Goal: Information Seeking & Learning: Learn about a topic

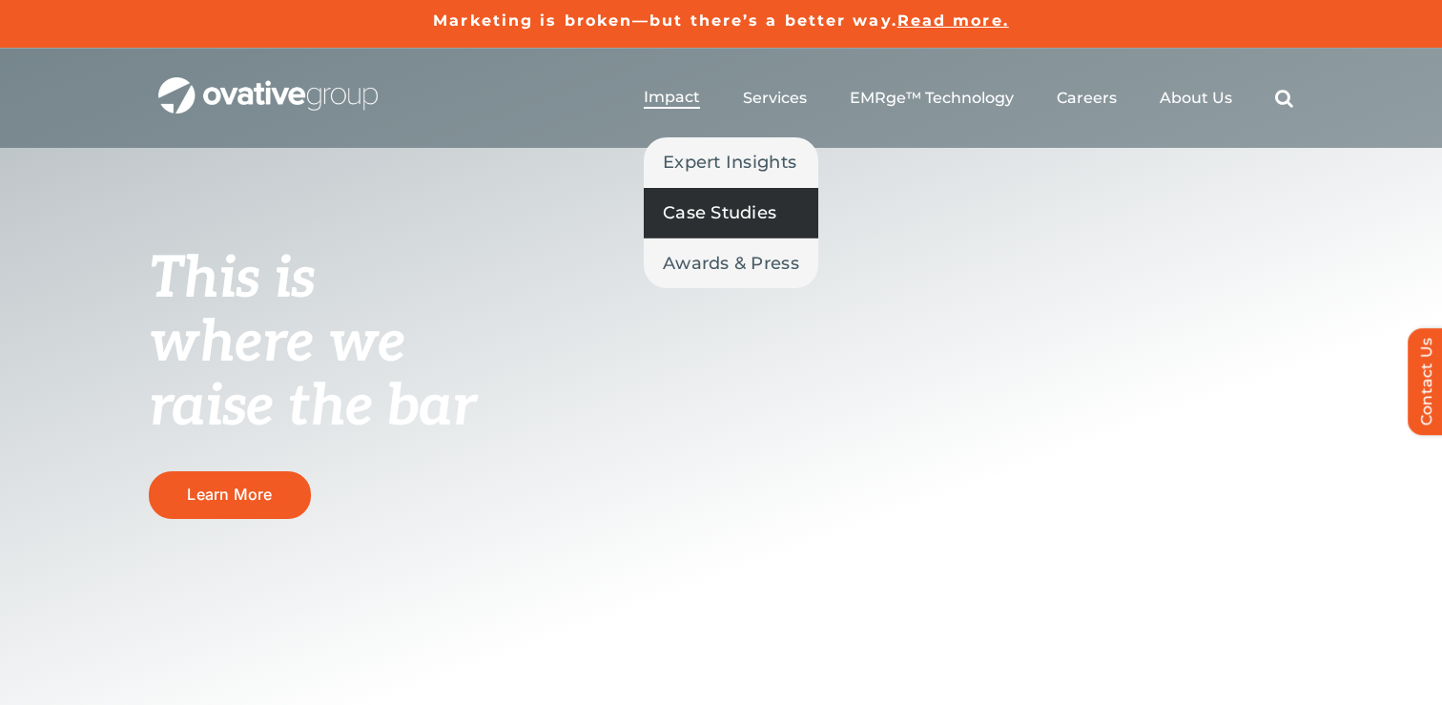
click at [690, 199] on span "Case Studies" at bounding box center [719, 212] width 113 height 27
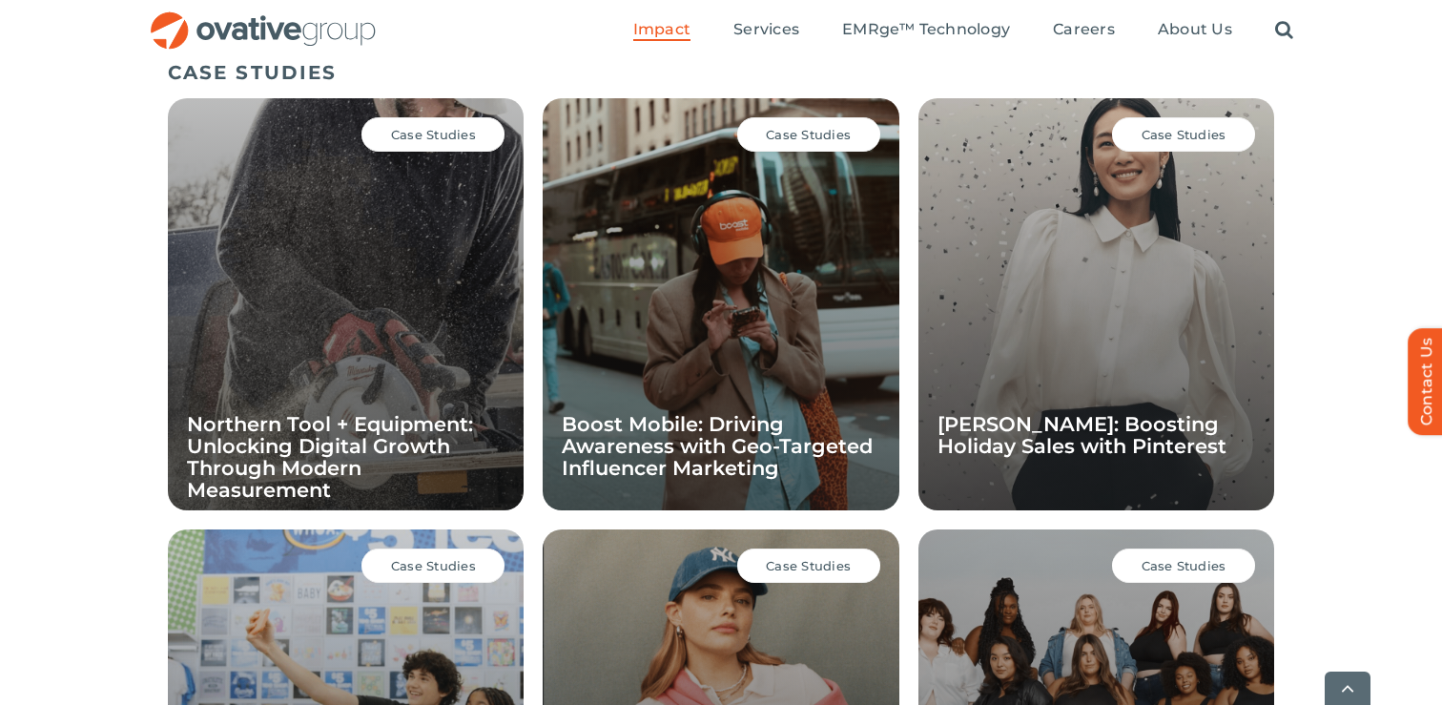
scroll to position [1684, 0]
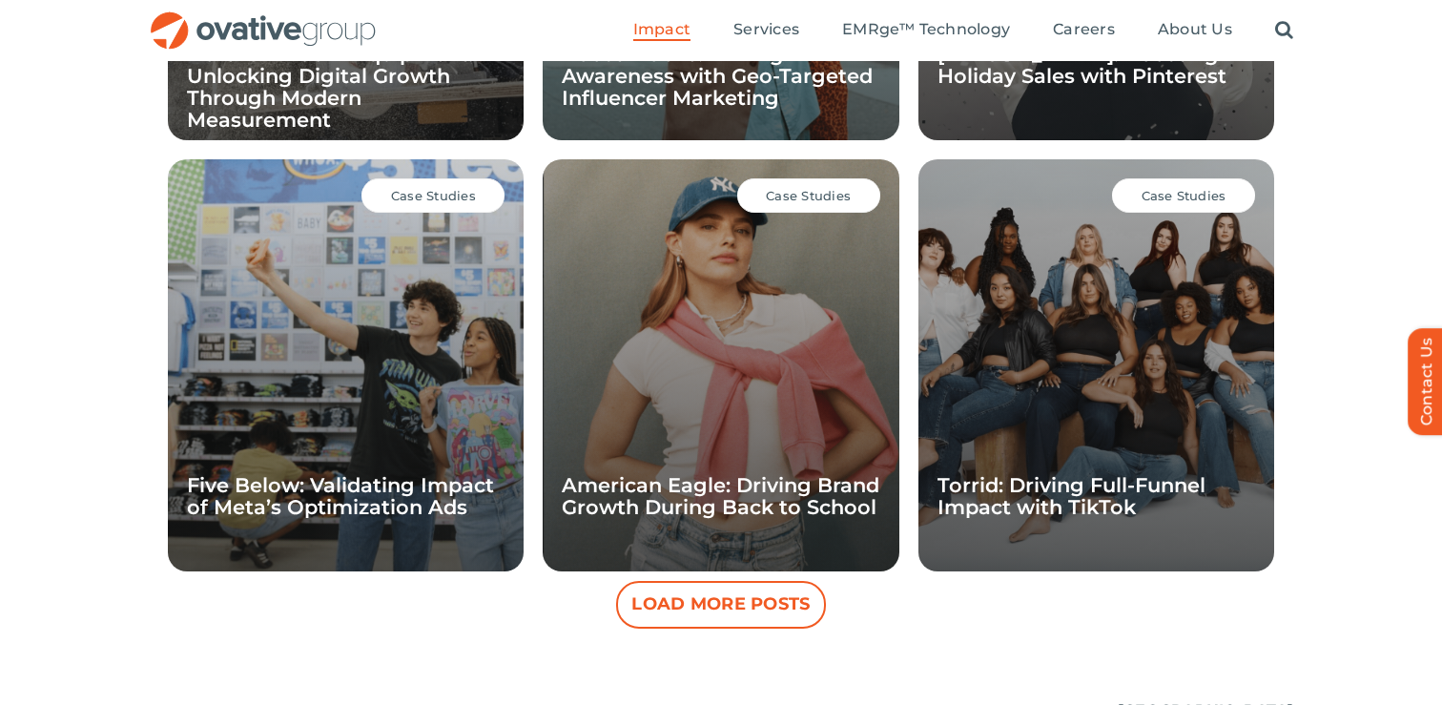
click at [812, 375] on div "Case Studies American Eagle: Driving Brand Growth During Back to School" at bounding box center [721, 365] width 356 height 412
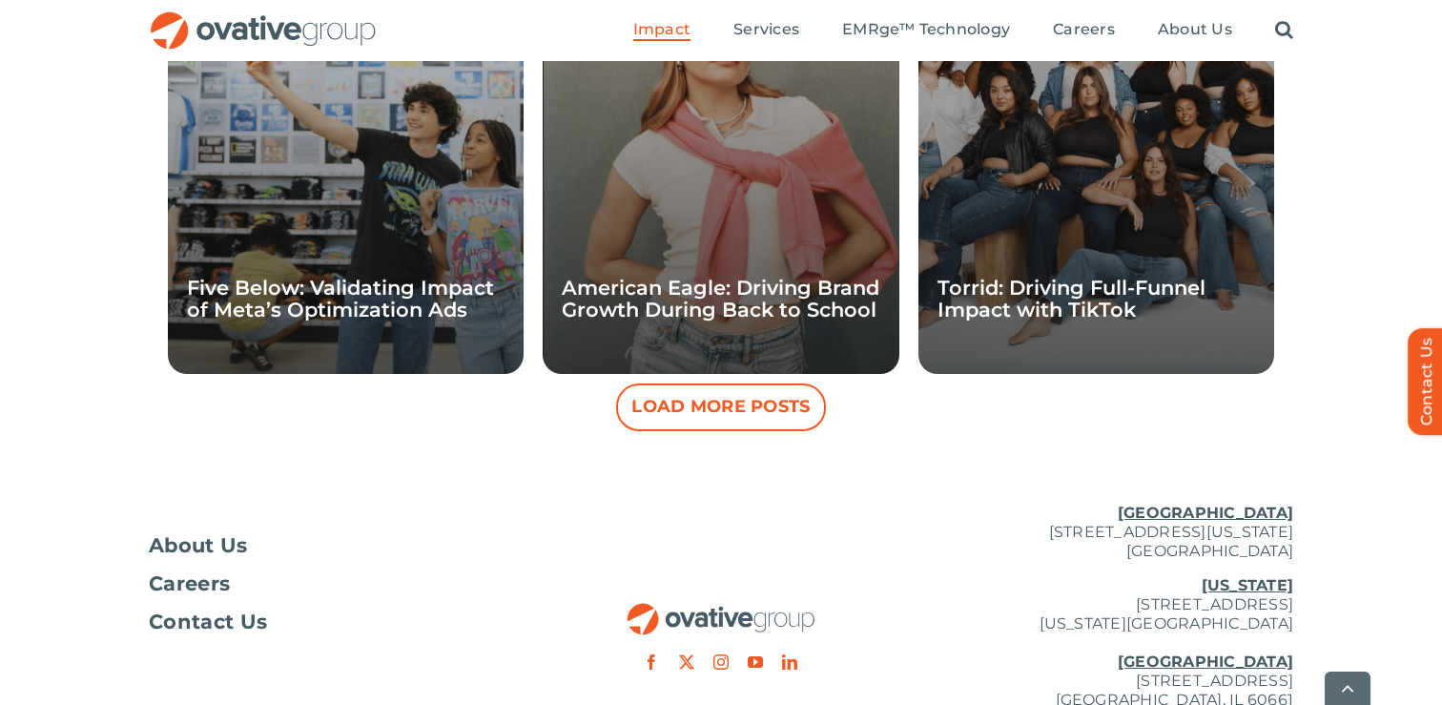
scroll to position [1880, 0]
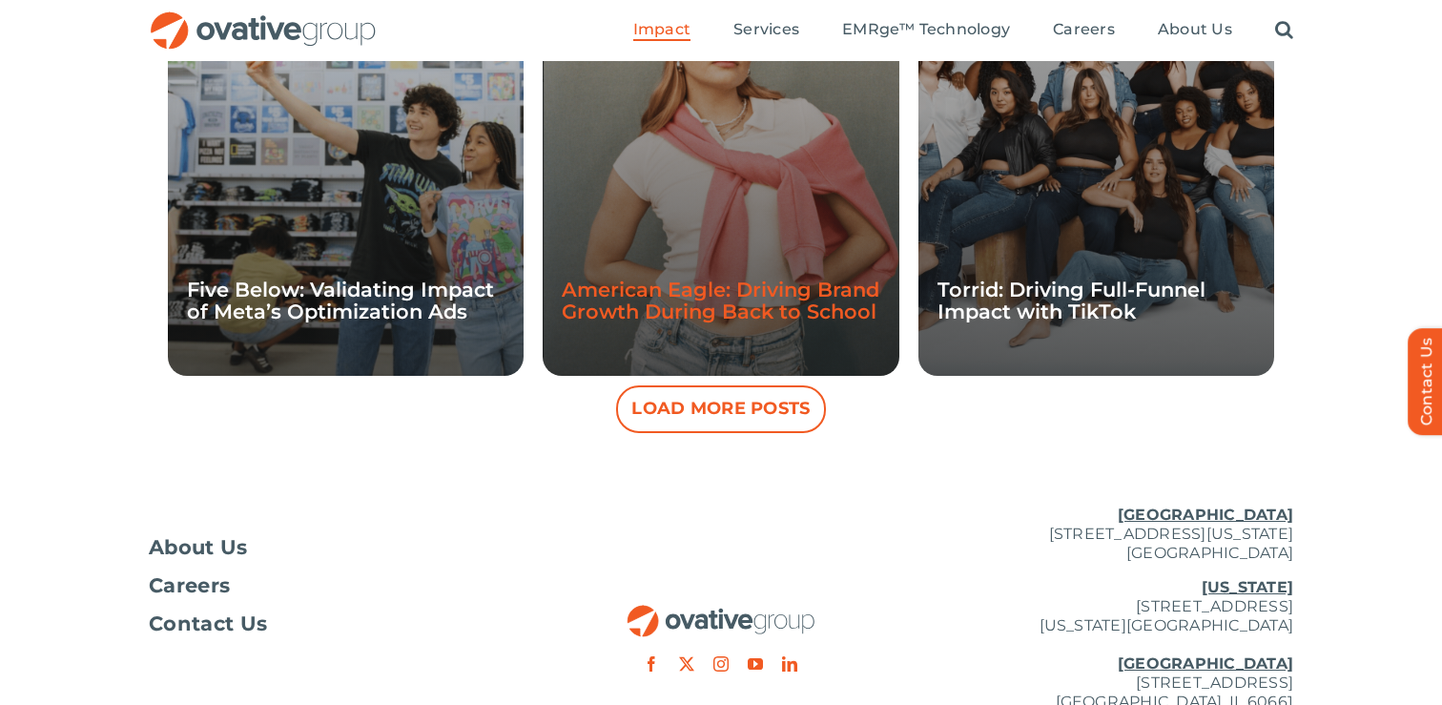
click at [741, 291] on link "American Eagle: Driving Brand Growth During Back to School" at bounding box center [721, 300] width 318 height 46
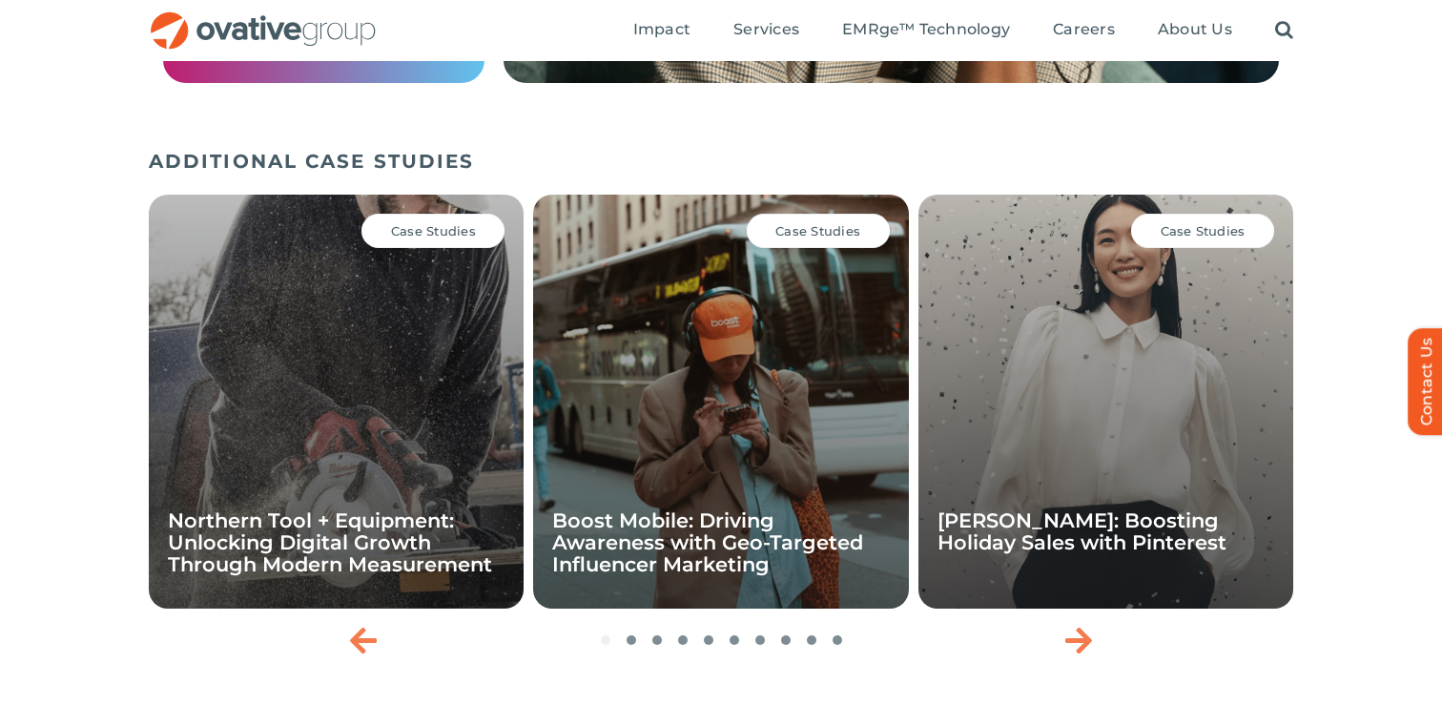
scroll to position [2571, 0]
